Goal: Task Accomplishment & Management: Use online tool/utility

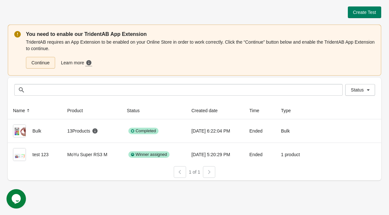
click at [34, 63] on link "Continue" at bounding box center [40, 63] width 29 height 12
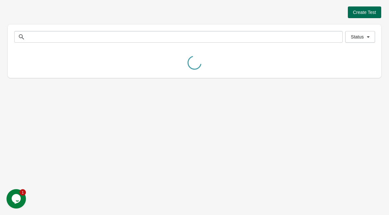
click at [360, 14] on span "Create Test" at bounding box center [364, 12] width 23 height 5
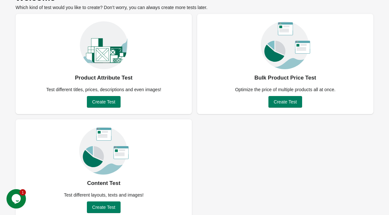
scroll to position [46, 0]
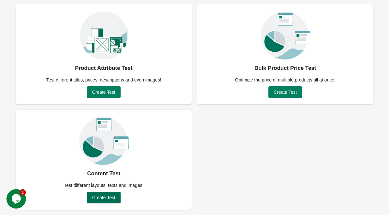
click at [107, 197] on span "Create Test" at bounding box center [103, 197] width 23 height 5
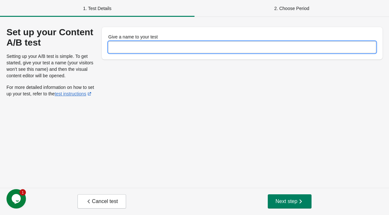
click at [147, 48] on input "Give a name to your test" at bounding box center [242, 47] width 268 height 12
type input "****"
click at [282, 197] on button "Next step" at bounding box center [290, 202] width 44 height 14
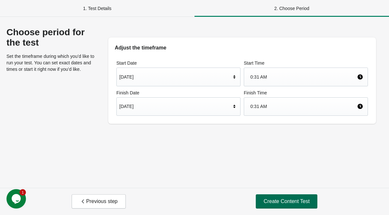
click at [291, 201] on span "Create Content Test" at bounding box center [286, 202] width 46 height 6
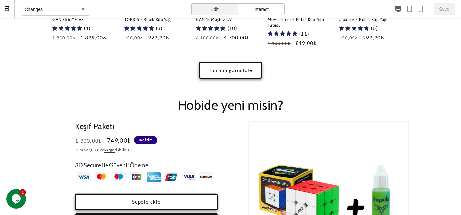
scroll to position [437, 0]
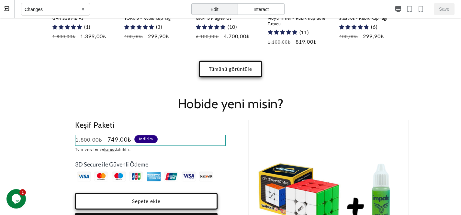
click at [189, 135] on product-info "Keşif Paketi Normal fiyat 749,00₺ Normal fiyat 1.800,00₺ İndirimli fiyat 749,00…" at bounding box center [150, 199] width 151 height 159
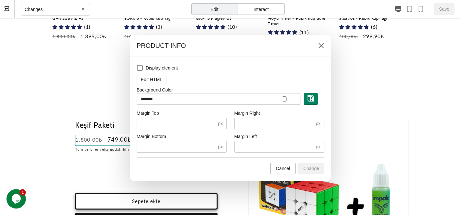
scroll to position [0, 0]
click at [322, 43] on icon at bounding box center [321, 45] width 6 height 6
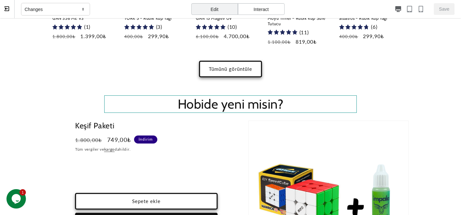
click at [224, 99] on h2 "Hobide yeni misin?" at bounding box center [230, 104] width 253 height 17
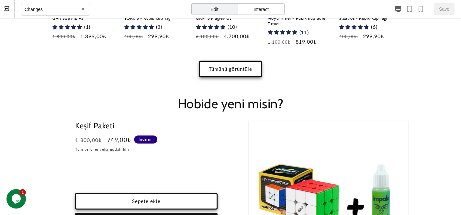
select select "*****"
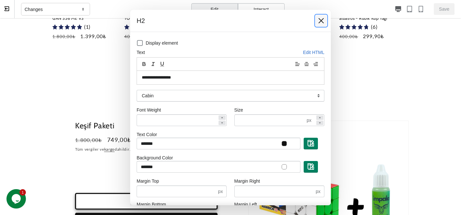
drag, startPoint x: 316, startPoint y: 17, endPoint x: 314, endPoint y: 2, distance: 16.0
click at [316, 17] on button at bounding box center [322, 21] width 12 height 12
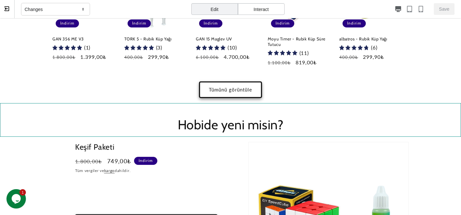
scroll to position [0, 356]
click at [164, 114] on div "Hobide yeni misin?" at bounding box center [230, 120] width 461 height 34
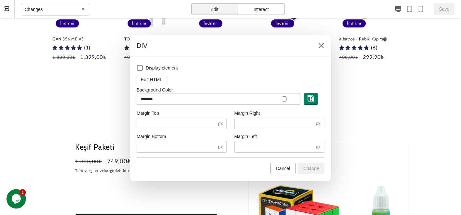
click at [84, 119] on div at bounding box center [230, 107] width 461 height 215
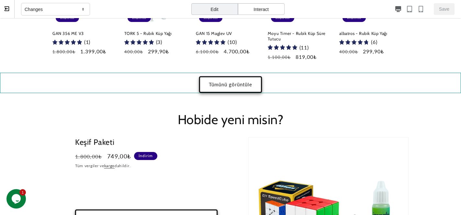
scroll to position [416, 0]
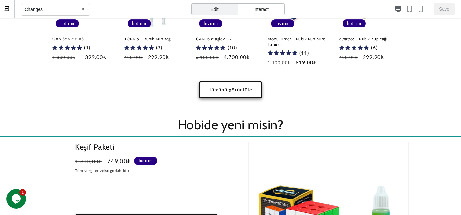
drag, startPoint x: 19, startPoint y: 123, endPoint x: 38, endPoint y: 110, distance: 22.9
click at [38, 110] on div "Hobide yeni misin?" at bounding box center [230, 120] width 461 height 34
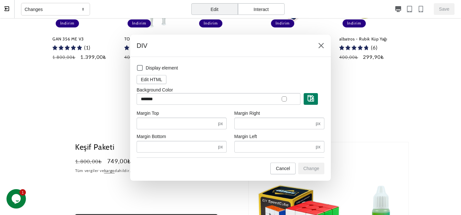
scroll to position [0, 126]
click at [64, 103] on div at bounding box center [230, 107] width 461 height 215
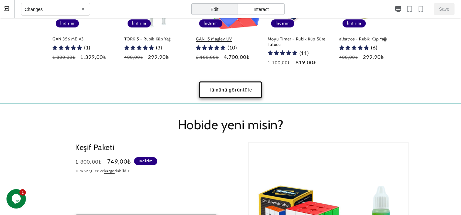
scroll to position [416, 0]
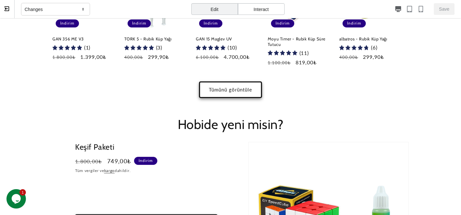
click at [219, 6] on div "Edit" at bounding box center [215, 9] width 47 height 12
click at [256, 8] on div "Interact" at bounding box center [261, 9] width 47 height 12
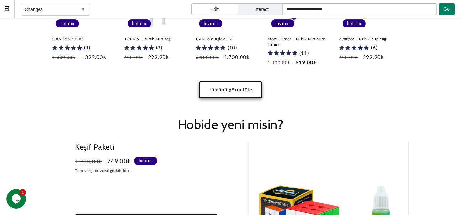
scroll to position [0, 713]
click at [225, 11] on div "Edit" at bounding box center [215, 9] width 47 height 12
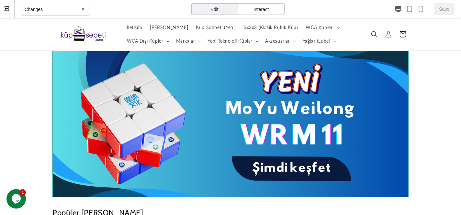
scroll to position [8, 0]
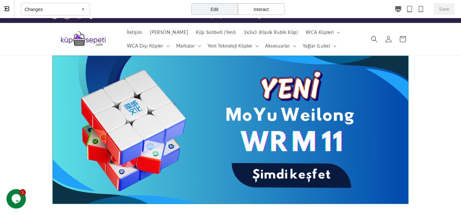
click at [245, 121] on link "3 / 5" at bounding box center [230, 130] width 356 height 148
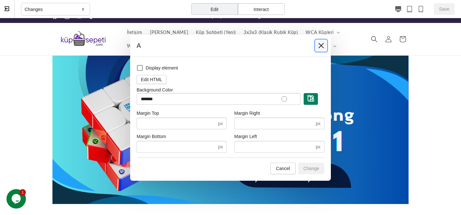
click at [320, 45] on icon at bounding box center [321, 45] width 6 height 6
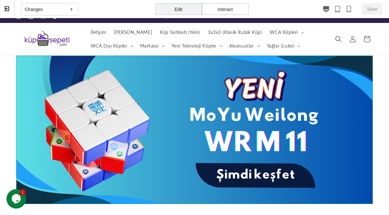
scroll to position [0, 0]
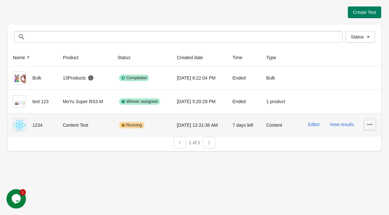
click at [367, 125] on icon "button" at bounding box center [369, 124] width 5 height 1
click at [371, 138] on button "Delete" at bounding box center [364, 141] width 18 height 13
